Goal: Book appointment/travel/reservation

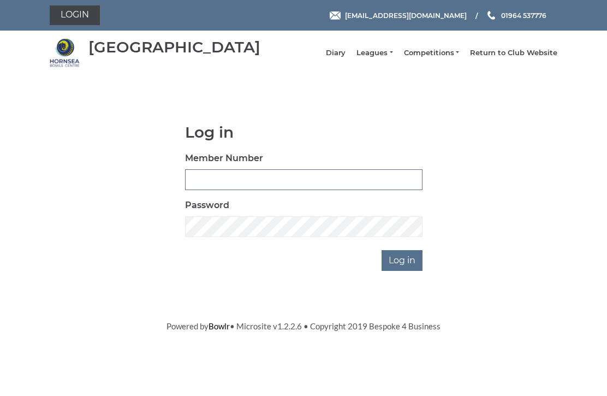
scroll to position [82, 0]
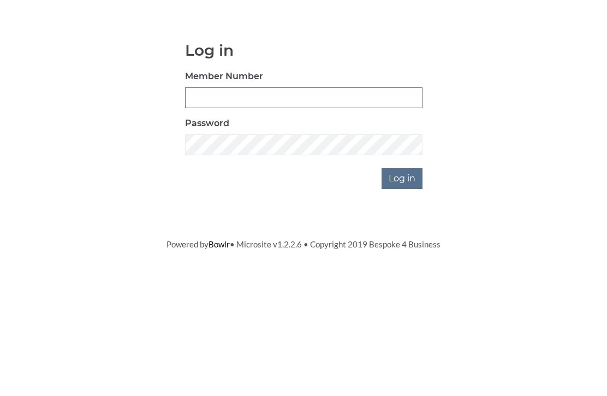
type input "0948"
click at [403, 250] on input "Log in" at bounding box center [401, 260] width 41 height 21
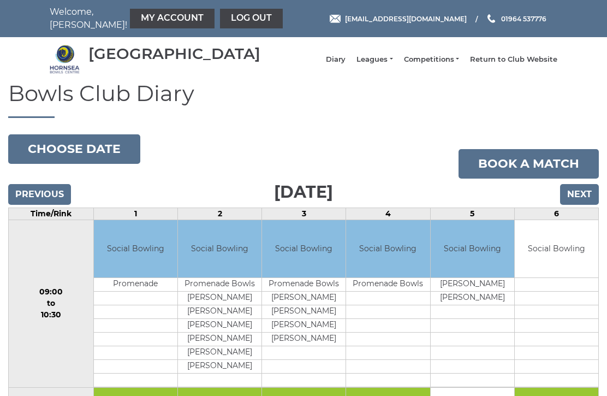
click at [582, 202] on input "Next" at bounding box center [579, 194] width 39 height 21
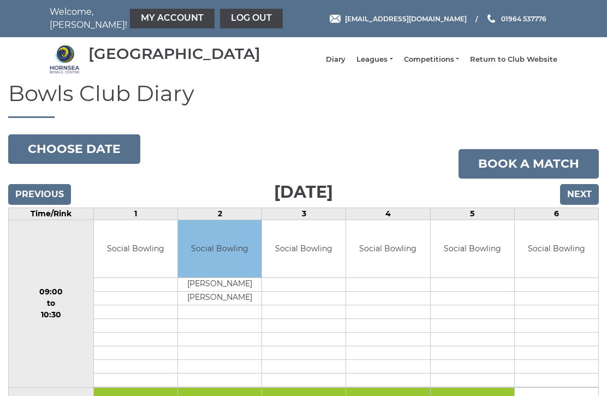
click at [586, 201] on input "Next" at bounding box center [579, 194] width 39 height 21
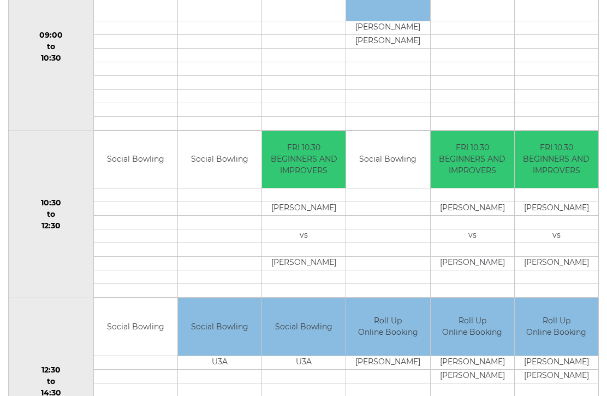
scroll to position [257, 0]
